Goal: Transaction & Acquisition: Download file/media

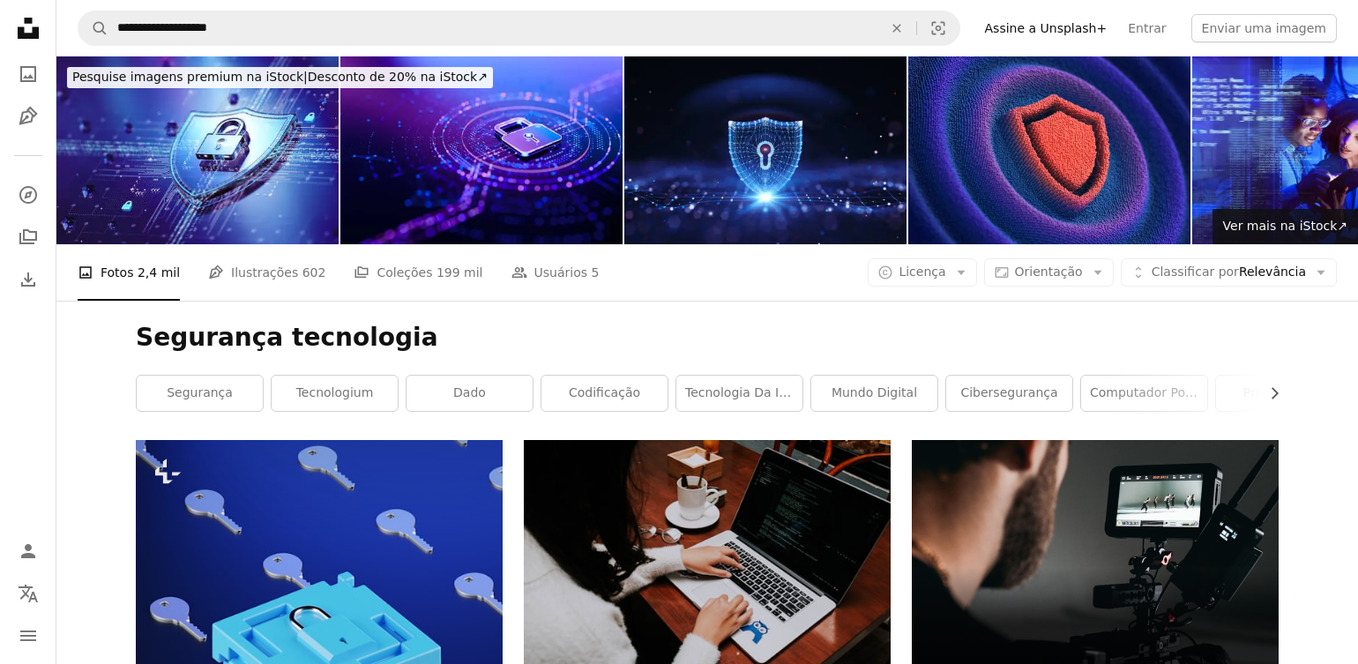
scroll to position [353, 0]
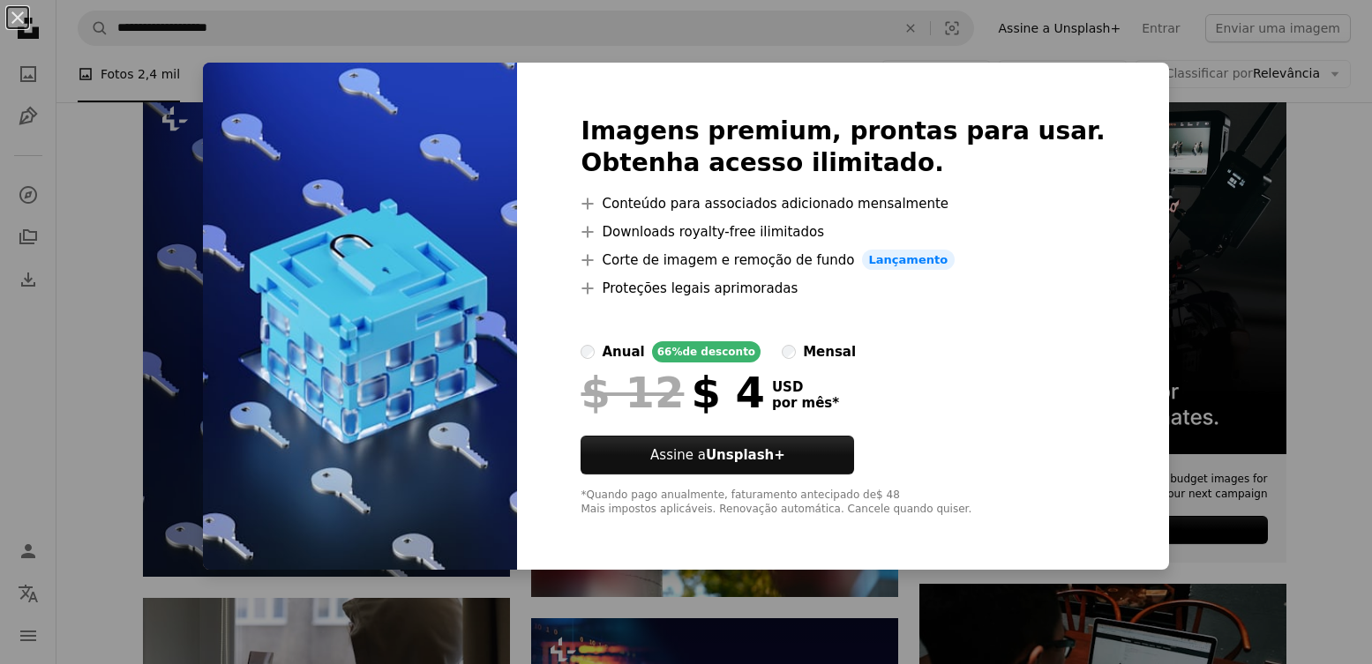
click at [1187, 168] on div "An X shape Imagens premium, prontas para usar. Obtenha acesso ilimitado. A plus…" at bounding box center [686, 332] width 1372 height 664
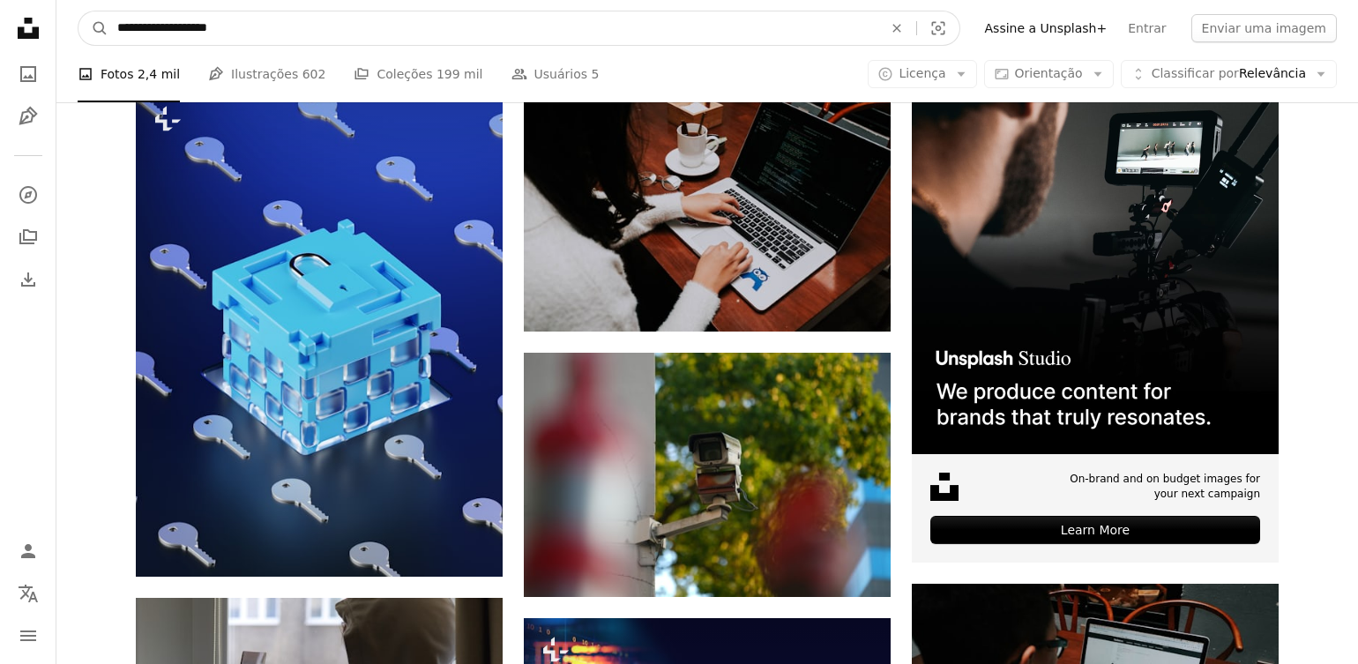
drag, startPoint x: 251, startPoint y: 26, endPoint x: 52, endPoint y: 26, distance: 199.3
